Goal: Task Accomplishment & Management: Use online tool/utility

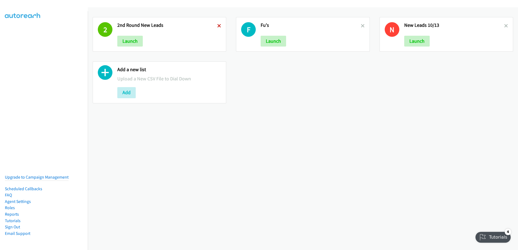
click at [217, 25] on icon at bounding box center [219, 26] width 4 height 4
click at [217, 24] on icon at bounding box center [219, 26] width 4 height 4
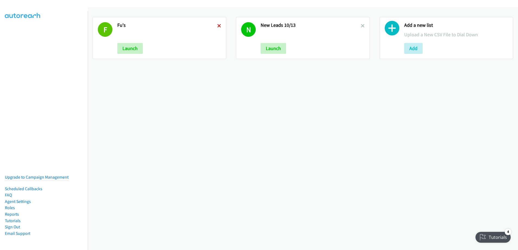
click at [217, 25] on icon at bounding box center [219, 26] width 4 height 4
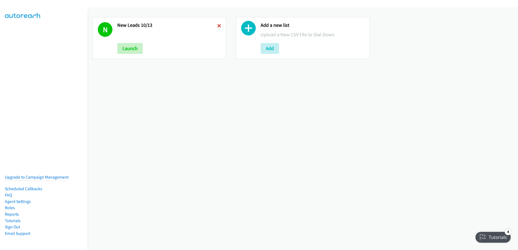
click at [218, 25] on icon at bounding box center [219, 26] width 4 height 4
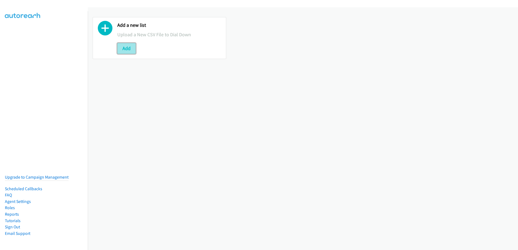
click at [122, 49] on button "Add" at bounding box center [126, 48] width 18 height 11
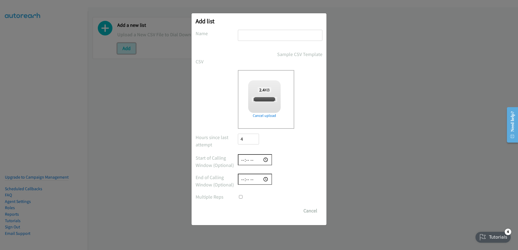
checkbox input "true"
click at [260, 37] on input "text" at bounding box center [280, 35] width 85 height 11
type input "new leads 10/14"
click at [254, 213] on input "Save List" at bounding box center [252, 211] width 28 height 11
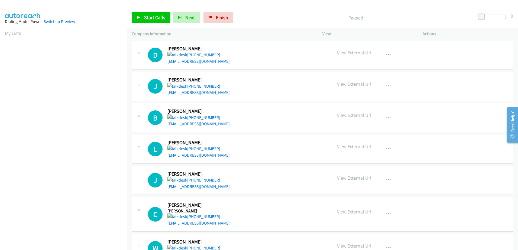
click at [151, 12] on div "Start Calls Pause Next Finish Paused 0" at bounding box center [322, 17] width 391 height 21
click at [151, 19] on span "Start Calls" at bounding box center [154, 17] width 21 height 6
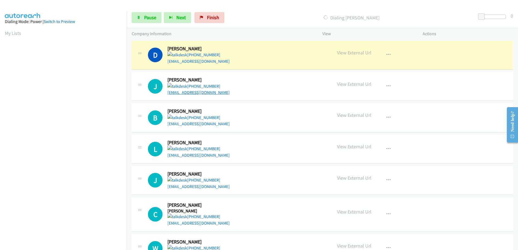
scroll to position [54, 0]
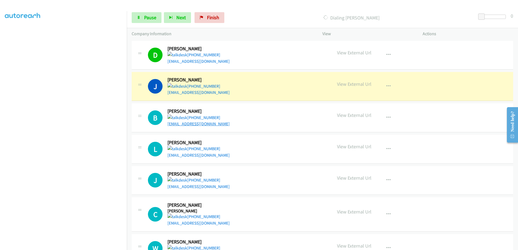
drag, startPoint x: 191, startPoint y: 127, endPoint x: 198, endPoint y: 123, distance: 7.4
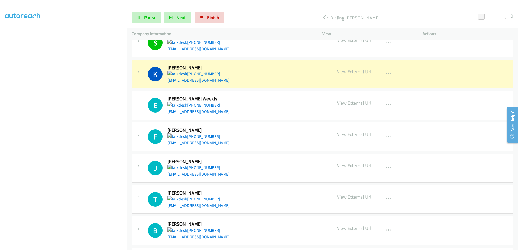
scroll to position [434, 0]
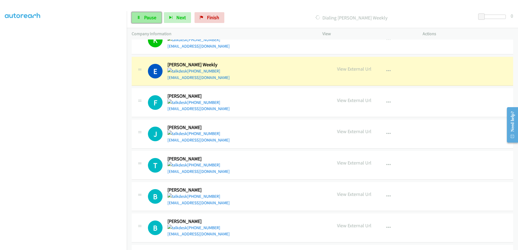
click at [160, 12] on link "Pause" at bounding box center [147, 17] width 30 height 11
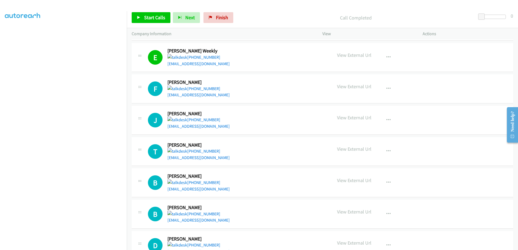
scroll to position [461, 0]
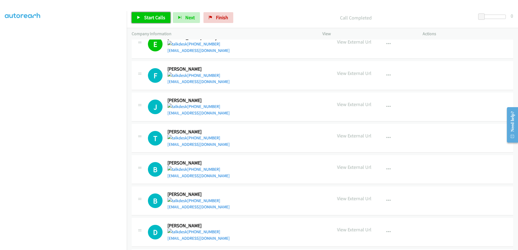
click at [146, 18] on span "Start Calls" at bounding box center [154, 17] width 21 height 6
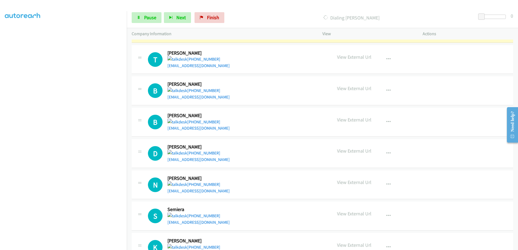
scroll to position [542, 0]
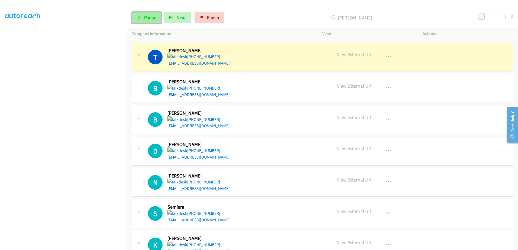
click at [138, 17] on icon at bounding box center [139, 18] width 4 height 4
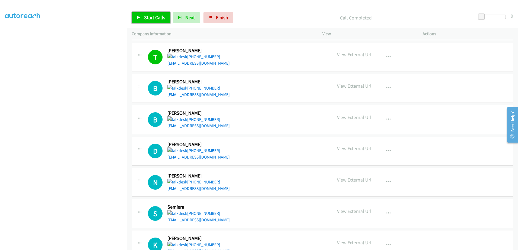
click at [164, 19] on span "Start Calls" at bounding box center [154, 17] width 21 height 6
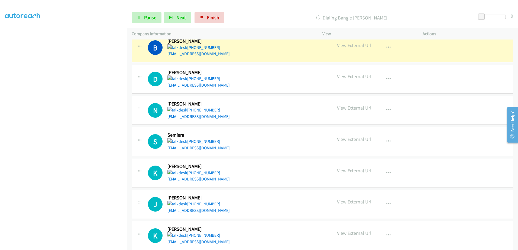
scroll to position [623, 0]
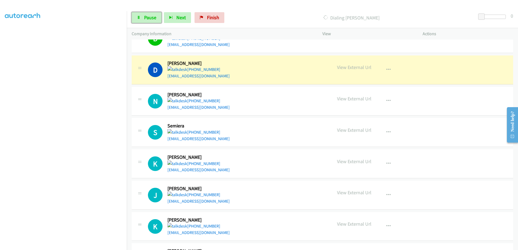
drag, startPoint x: 153, startPoint y: 15, endPoint x: 162, endPoint y: 16, distance: 9.5
click at [153, 15] on span "Pause" at bounding box center [150, 17] width 12 height 6
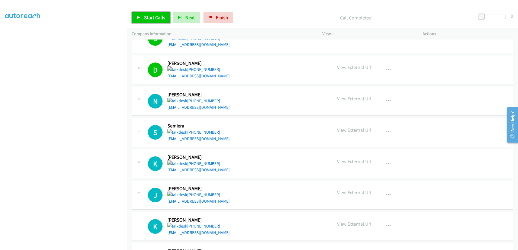
click at [157, 17] on span "Start Calls" at bounding box center [154, 17] width 21 height 6
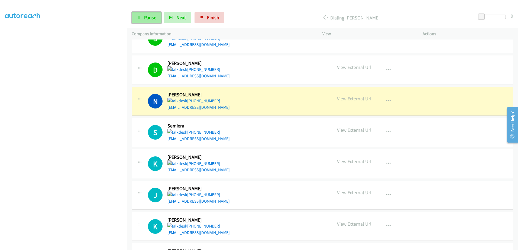
click at [143, 19] on link "Pause" at bounding box center [147, 17] width 30 height 11
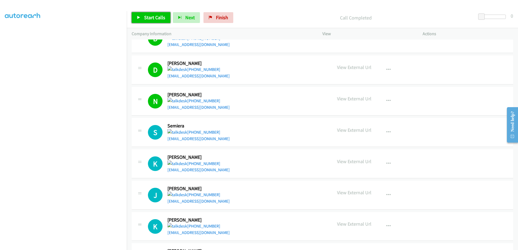
click at [154, 19] on span "Start Calls" at bounding box center [154, 17] width 21 height 6
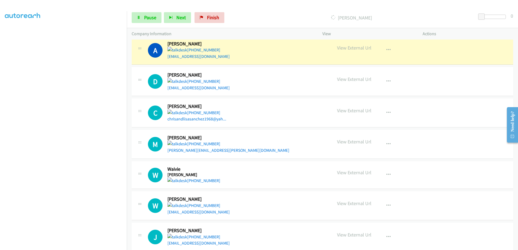
scroll to position [1060, 0]
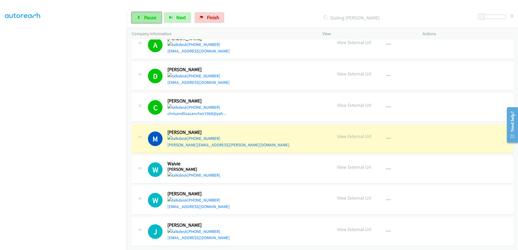
click at [147, 17] on span "Pause" at bounding box center [150, 17] width 12 height 6
